Goal: Obtain resource: Obtain resource

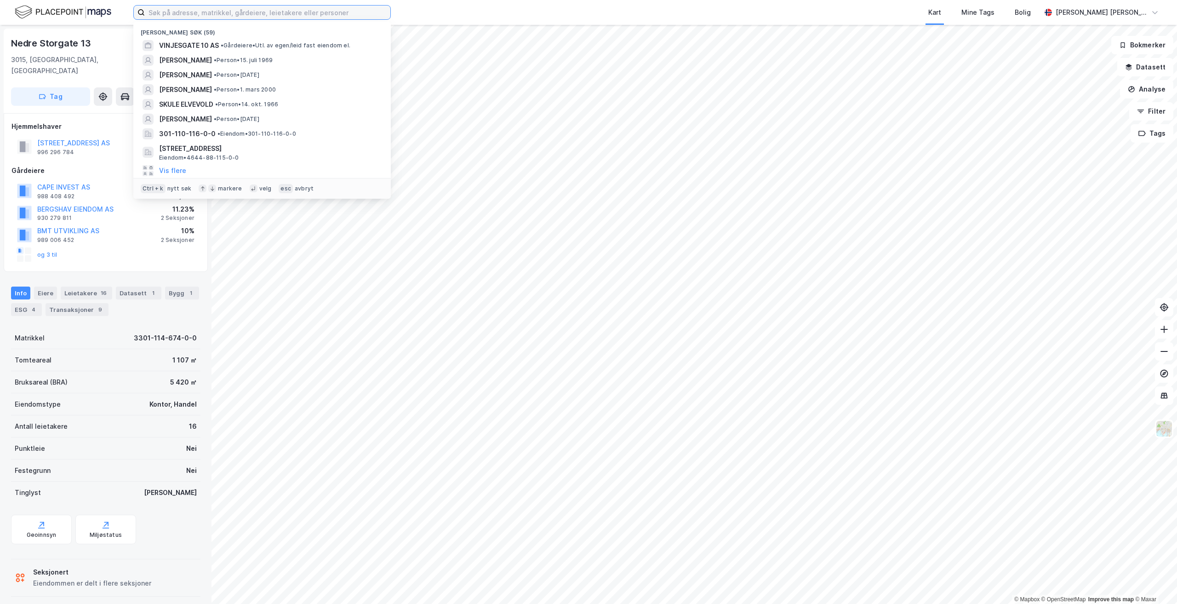
click at [218, 9] on input at bounding box center [268, 13] width 246 height 14
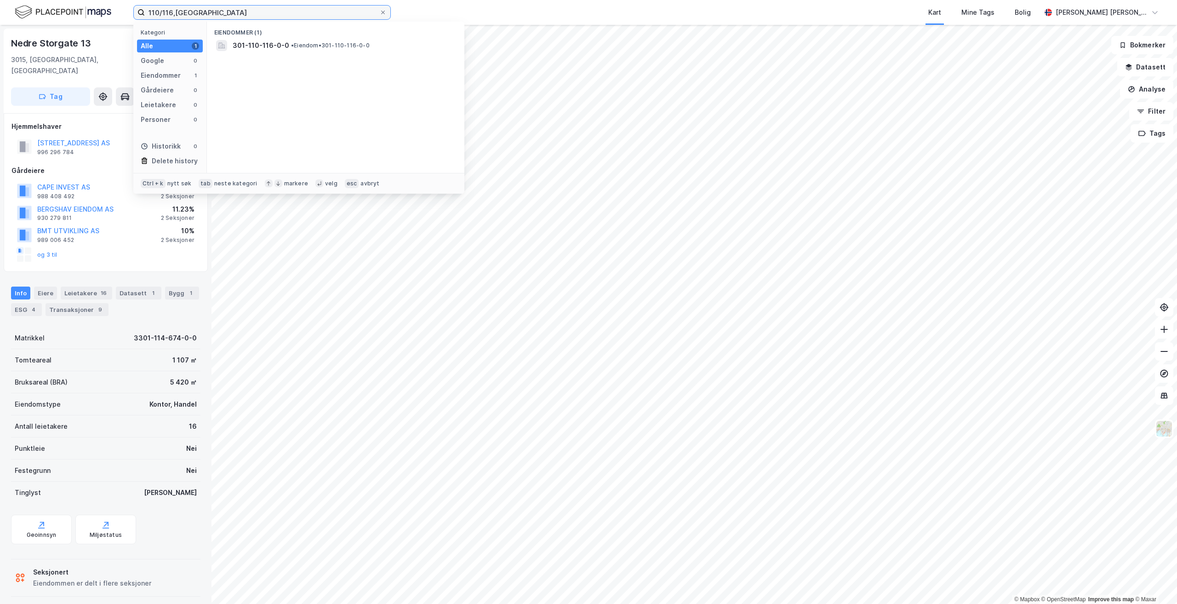
type input "110/116,[GEOGRAPHIC_DATA]"
click at [310, 37] on div "Eiendommer (1)" at bounding box center [336, 30] width 258 height 17
click at [309, 48] on span "• Eiendom • 301-110-116-0-0" at bounding box center [330, 45] width 79 height 7
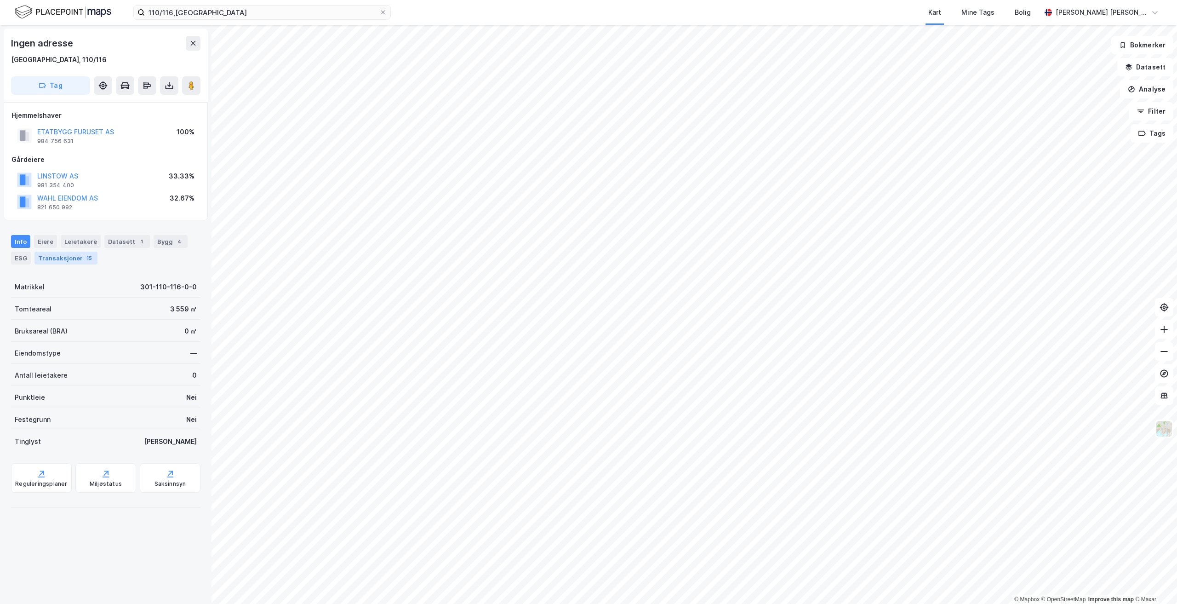
click at [74, 261] on div "Transaksjoner 15" at bounding box center [65, 258] width 63 height 13
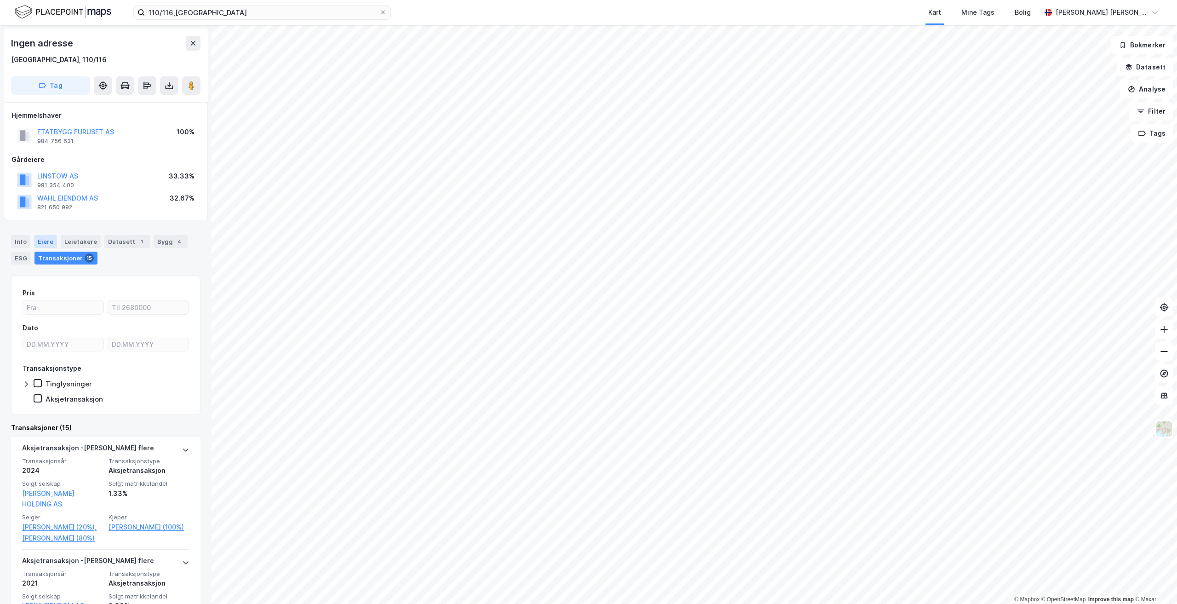
click at [50, 241] on div "Eiere" at bounding box center [45, 241] width 23 height 13
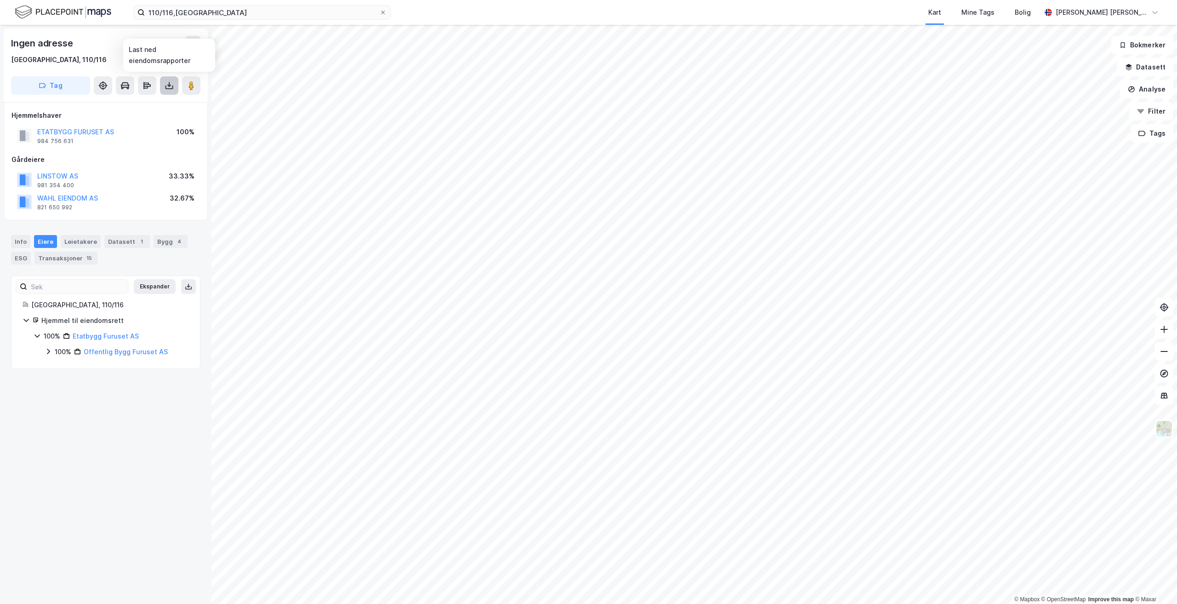
click at [171, 89] on icon at bounding box center [169, 85] width 9 height 9
click at [143, 106] on div "Last ned grunnbok" at bounding box center [123, 103] width 53 height 7
click at [15, 239] on div "Info" at bounding box center [20, 241] width 19 height 13
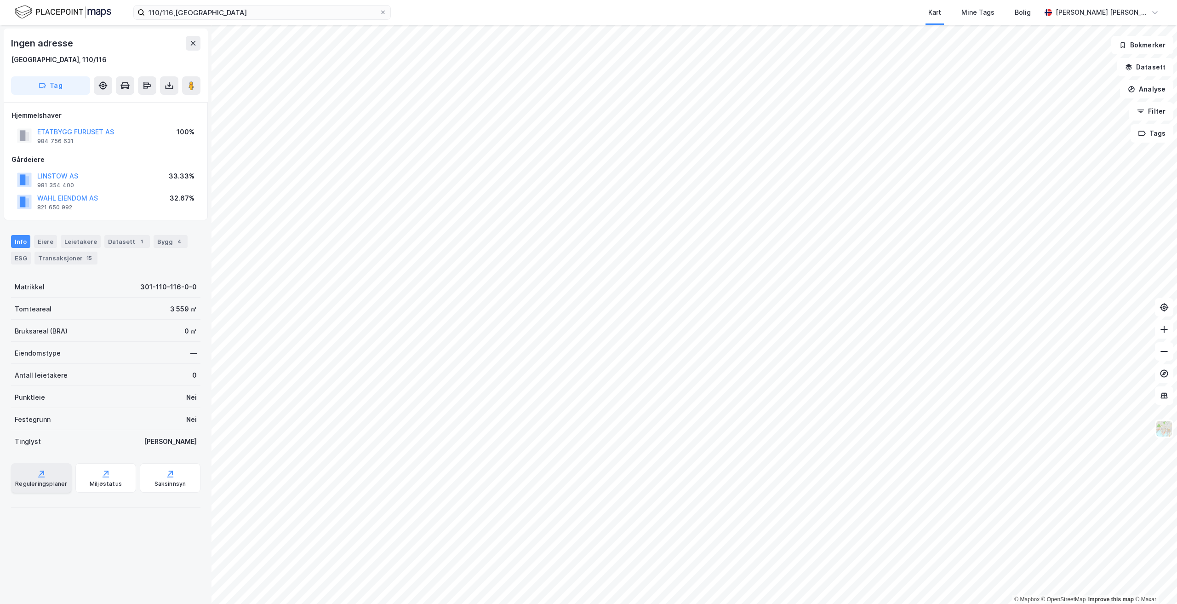
click at [21, 478] on div "Reguleringsplaner" at bounding box center [41, 477] width 61 height 29
